Goal: Transaction & Acquisition: Purchase product/service

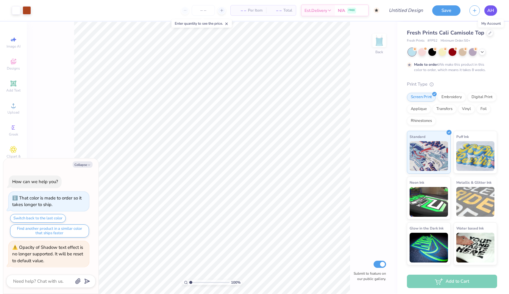
click at [486, 14] on link "AH" at bounding box center [490, 10] width 13 height 10
click at [491, 32] on div at bounding box center [490, 32] width 7 height 7
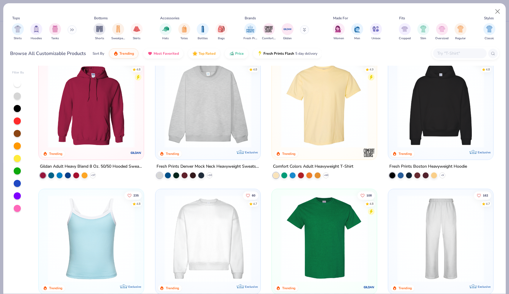
scroll to position [14, 0]
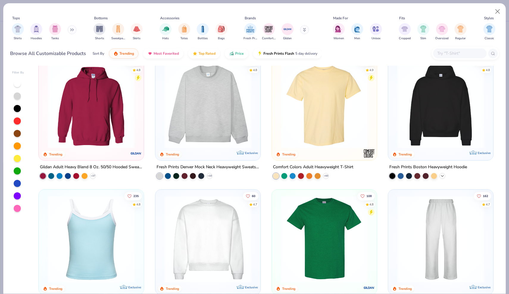
click at [442, 175] on icon at bounding box center [442, 176] width 5 height 5
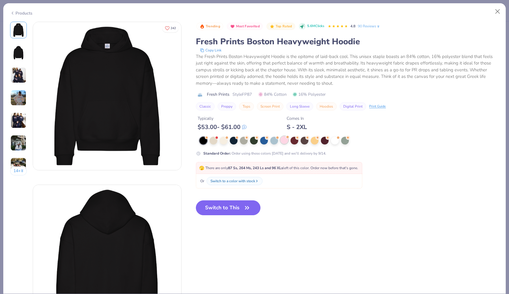
click at [282, 143] on div at bounding box center [284, 140] width 8 height 8
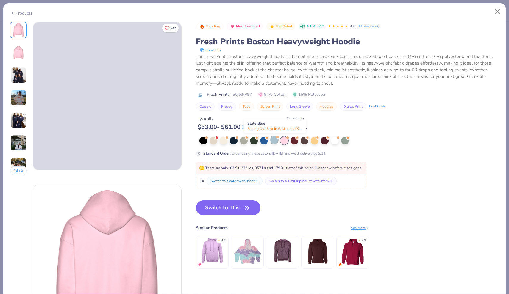
click at [274, 143] on div at bounding box center [274, 140] width 8 height 8
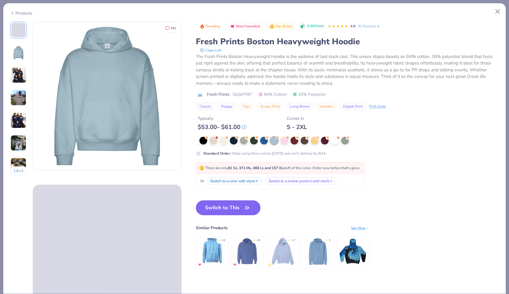
click at [13, 14] on icon at bounding box center [12, 13] width 5 height 7
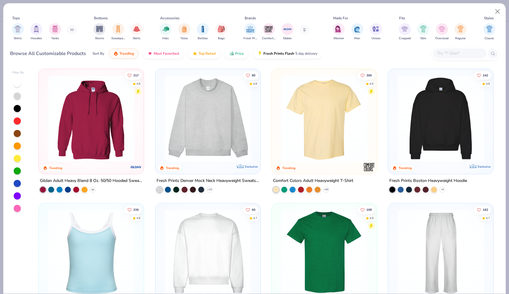
click at [92, 190] on icon at bounding box center [92, 190] width 5 height 5
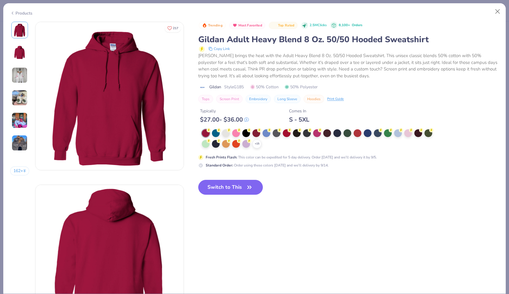
type textarea "x"
